Goal: Navigation & Orientation: Find specific page/section

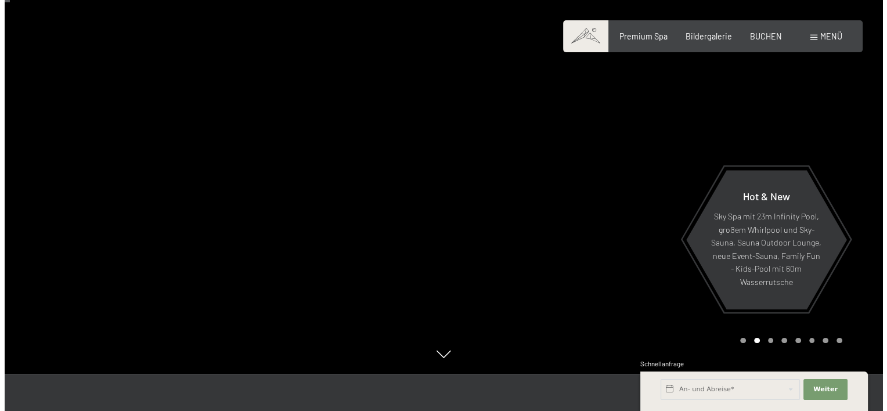
scroll to position [37, 0]
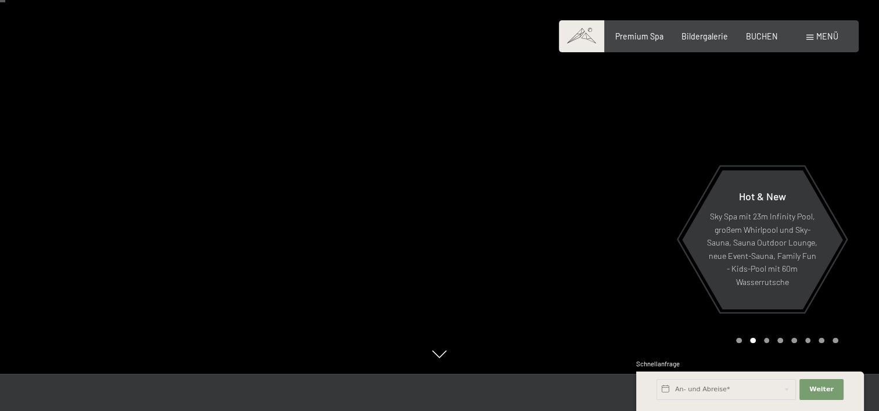
click at [817, 40] on span "Menü" at bounding box center [827, 36] width 22 height 10
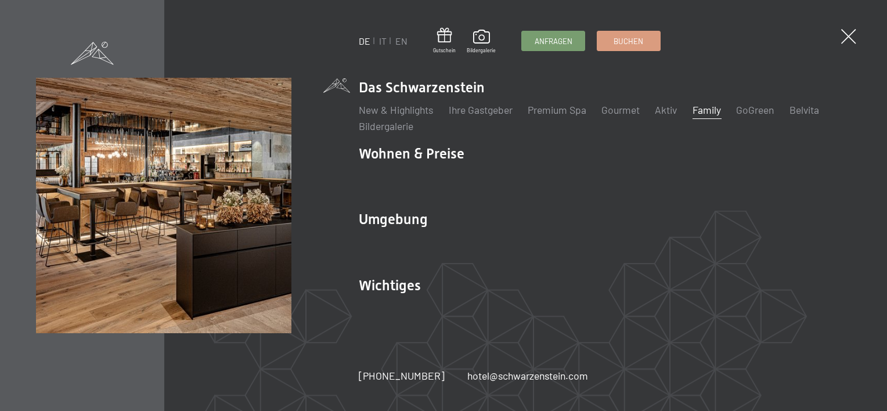
click at [715, 112] on link "Family" at bounding box center [707, 109] width 28 height 13
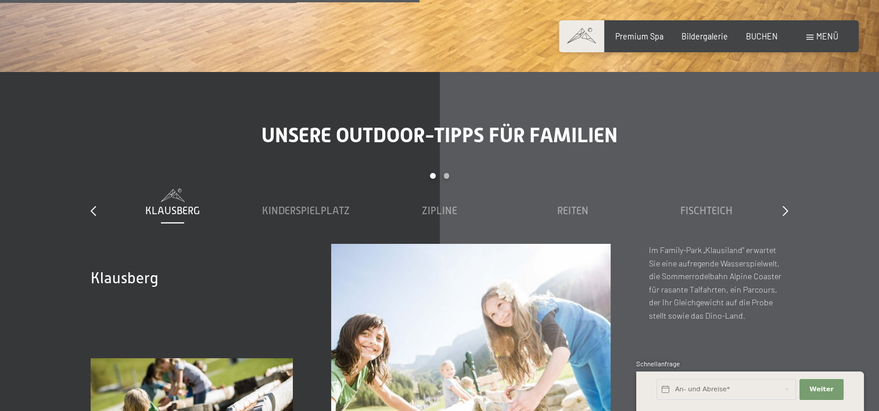
scroll to position [3837, 0]
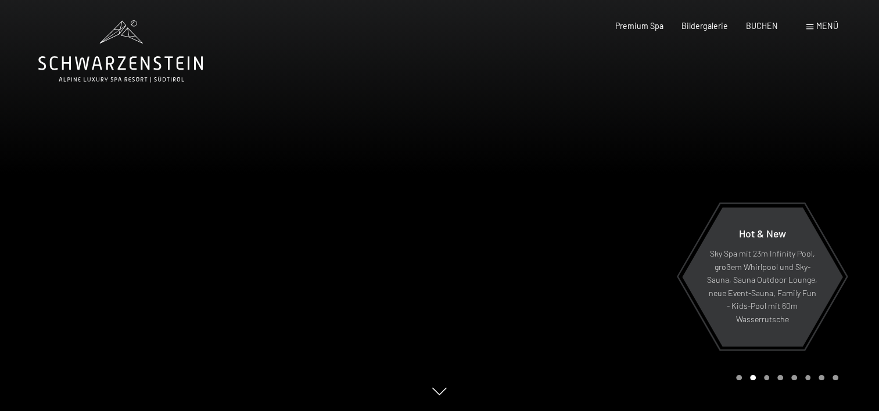
click at [820, 25] on span "Menü" at bounding box center [827, 26] width 22 height 10
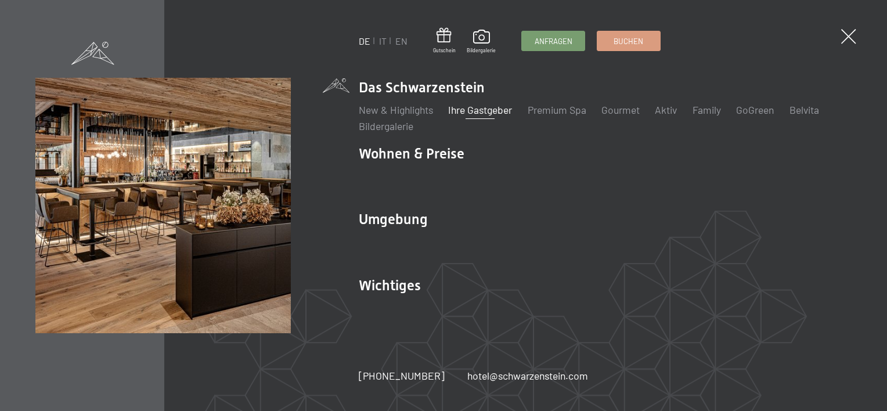
click at [470, 111] on link "Ihre Gastgeber" at bounding box center [480, 109] width 64 height 13
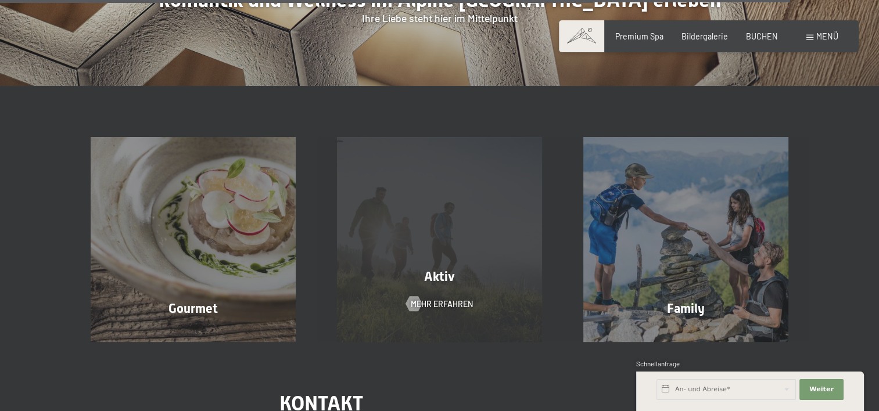
scroll to position [3226, 0]
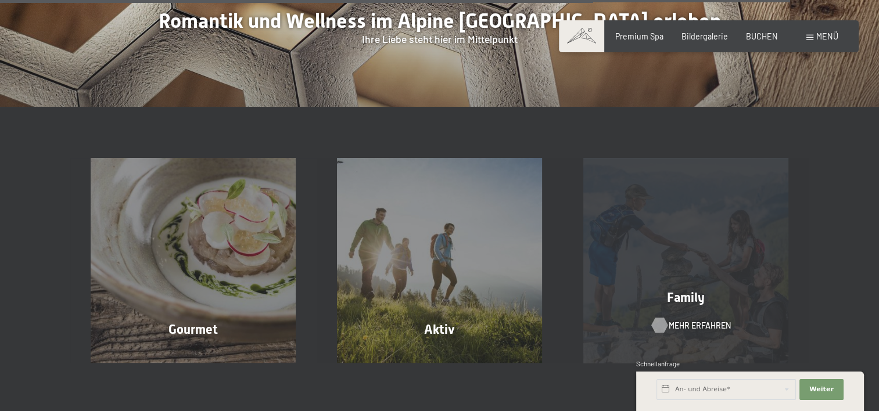
click at [675, 320] on span "Mehr erfahren" at bounding box center [700, 326] width 62 height 12
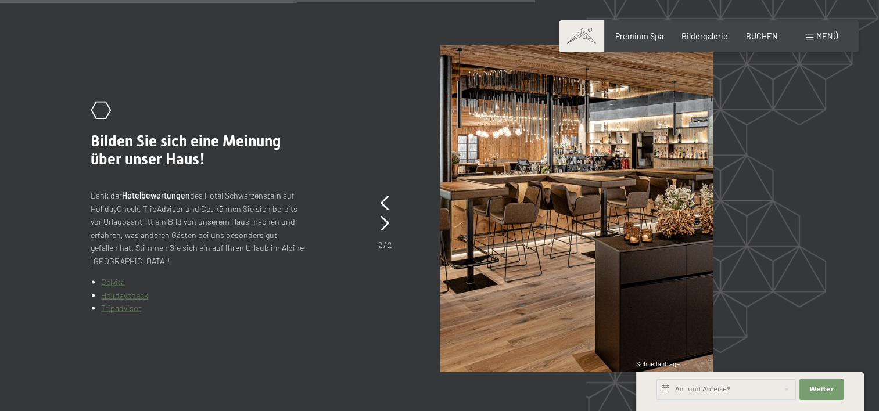
scroll to position [2083, 0]
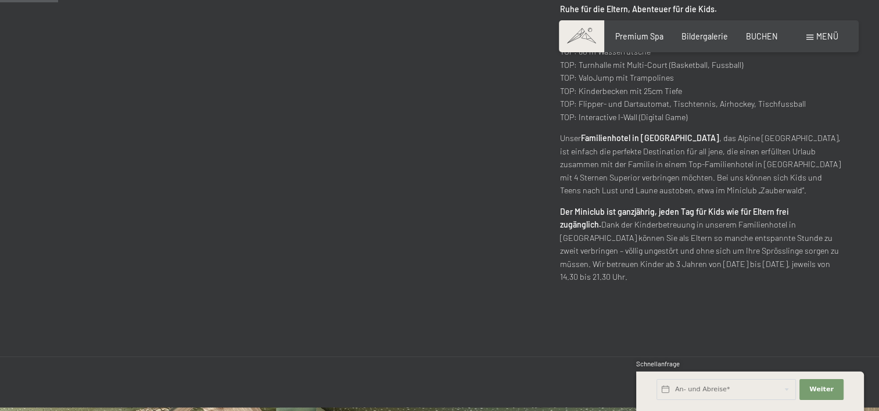
scroll to position [530, 0]
